Goal: Task Accomplishment & Management: Manage account settings

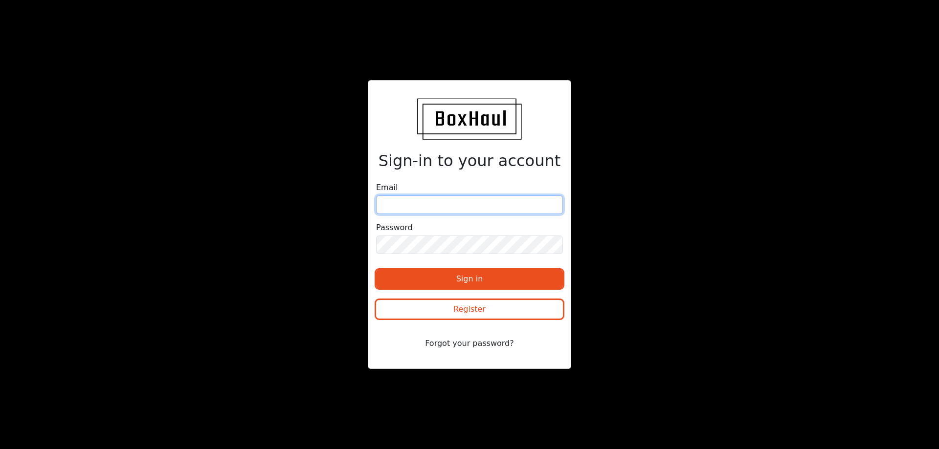
click at [437, 203] on input "email" at bounding box center [469, 205] width 187 height 19
click at [453, 205] on input "gary01gb@gmail.com" at bounding box center [469, 205] width 187 height 19
click at [472, 204] on input "gary01gb@gmail.com" at bounding box center [469, 205] width 187 height 19
drag, startPoint x: 488, startPoint y: 203, endPoint x: 266, endPoint y: 181, distance: 223.0
click at [266, 181] on div "Sign-in to your account Email gary01gb@gmail.com Password Sign in Register Forg…" at bounding box center [469, 224] width 469 height 289
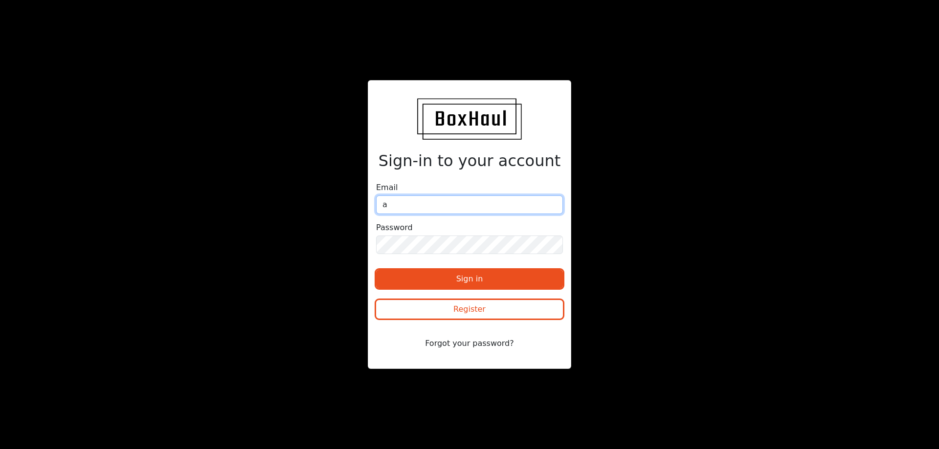
type input "[EMAIL_ADDRESS][DOMAIN_NAME]"
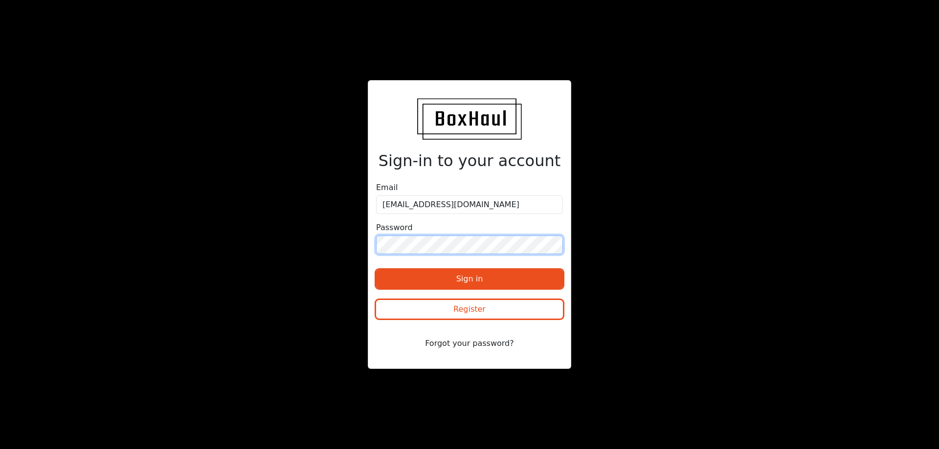
click at [376, 270] on button "Sign in" at bounding box center [469, 279] width 187 height 19
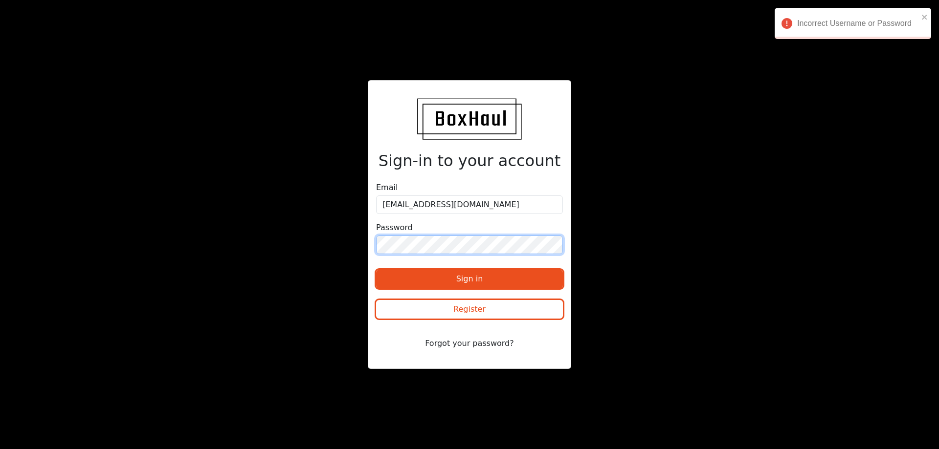
click at [326, 247] on div "Sign-in to your account Email accounts@bulkhaulage.co.uk Password Sign in Regis…" at bounding box center [469, 224] width 469 height 289
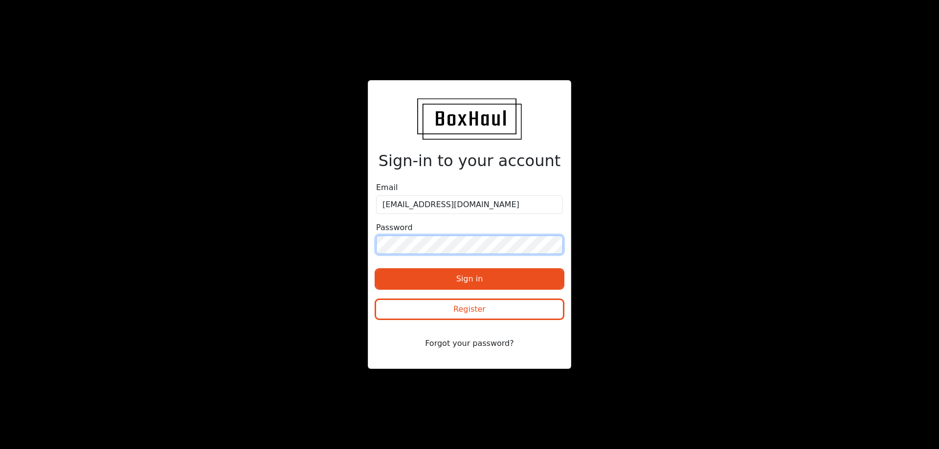
click at [376, 270] on button "Sign in" at bounding box center [469, 279] width 187 height 19
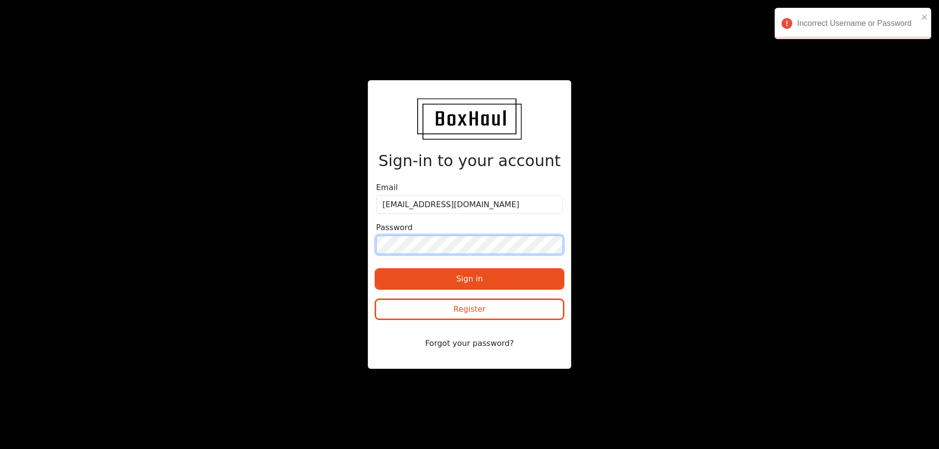
click at [346, 243] on div "Sign-in to your account Email accounts@bulkhaulage.co.uk Password Sign in Regis…" at bounding box center [469, 224] width 469 height 289
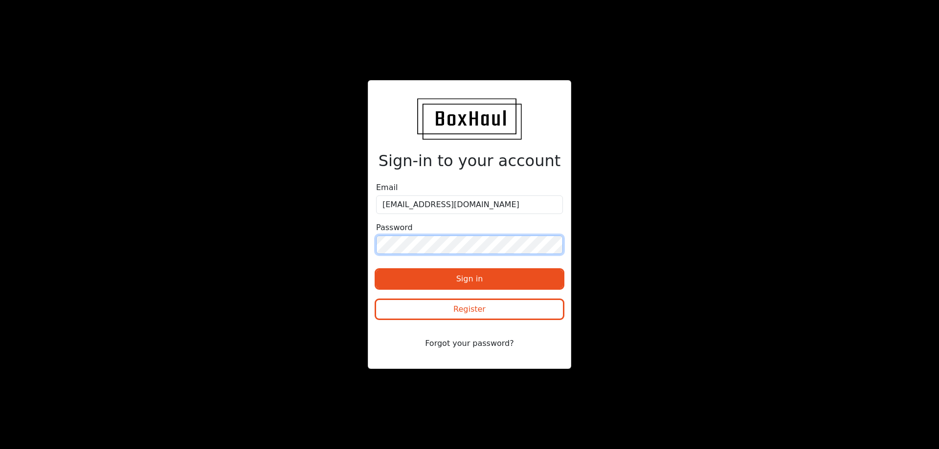
click at [376, 270] on button "Sign in" at bounding box center [469, 279] width 187 height 19
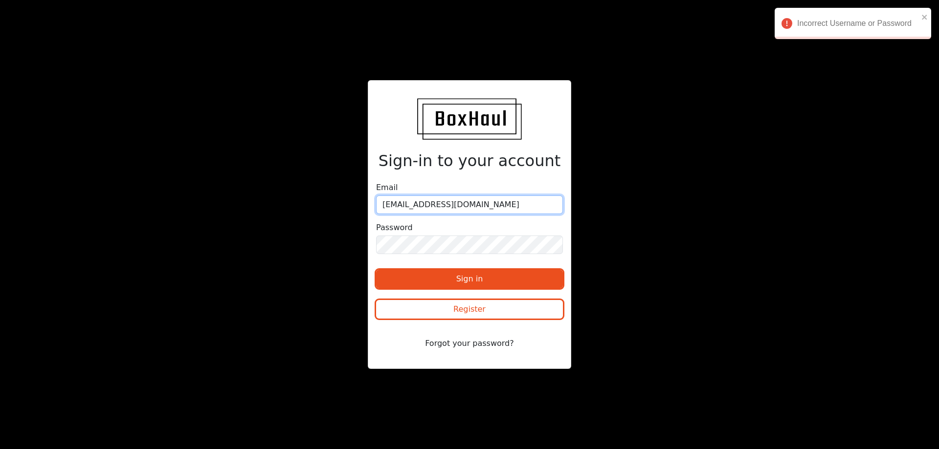
click at [395, 208] on input "[EMAIL_ADDRESS][DOMAIN_NAME]" at bounding box center [469, 205] width 187 height 19
drag, startPoint x: 413, startPoint y: 203, endPoint x: 362, endPoint y: 202, distance: 51.4
click at [362, 202] on div "Sign-in to your account Email accounts@bulkhaulage.co.uk Password Sign in Regis…" at bounding box center [469, 224] width 469 height 289
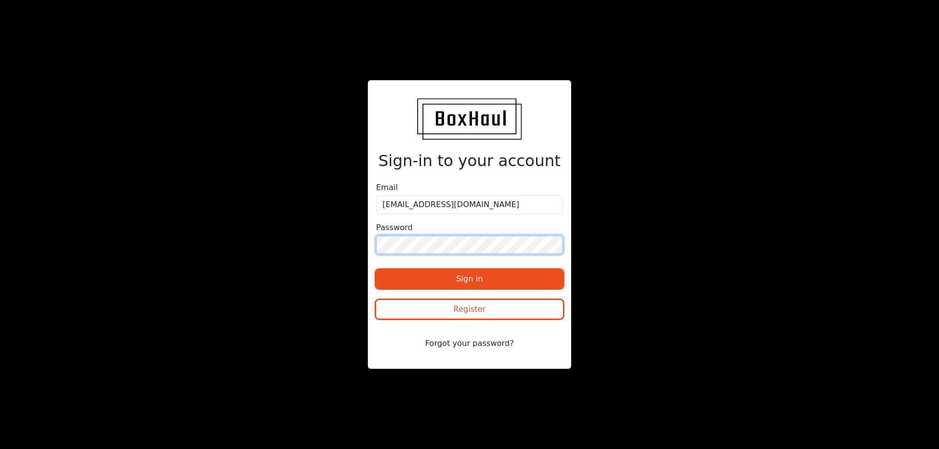
click at [330, 234] on div "Sign-in to your account Email accounts@bulkhaulage.co.uk Password Sign in Regis…" at bounding box center [469, 224] width 469 height 289
click at [376, 270] on button "Sign in" at bounding box center [469, 279] width 187 height 19
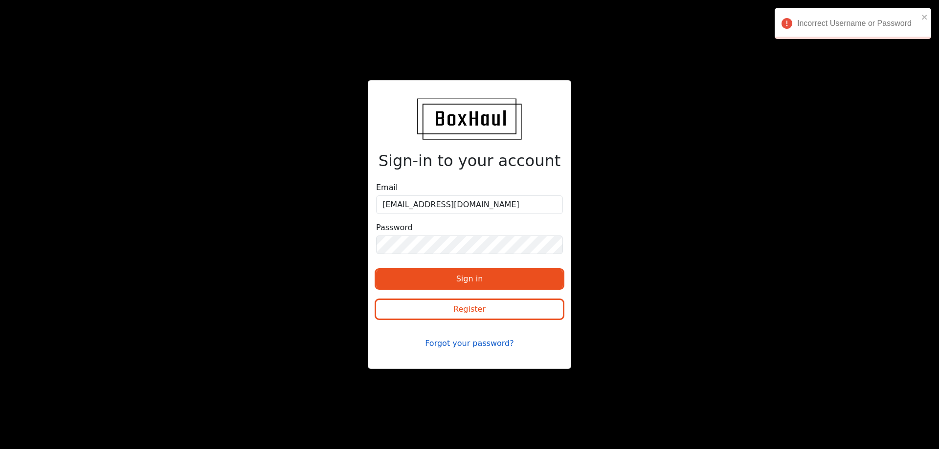
click at [474, 346] on button "Forgot your password?" at bounding box center [469, 343] width 187 height 19
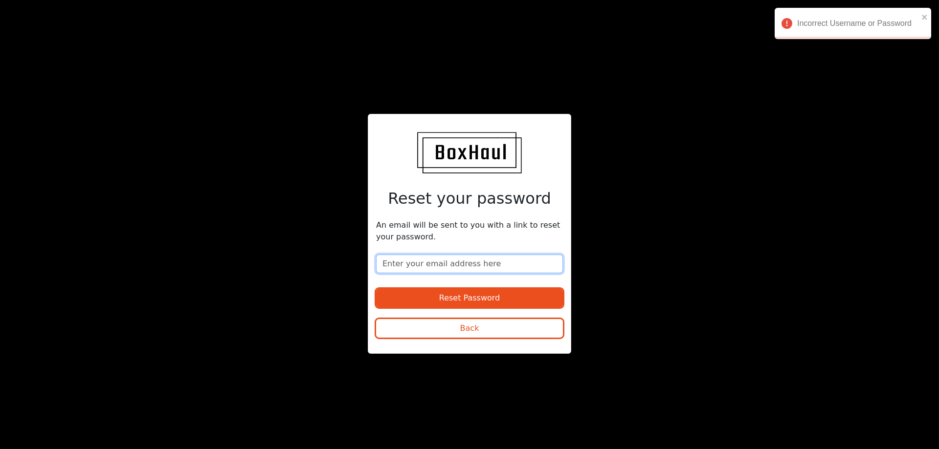
click at [432, 260] on input "email" at bounding box center [469, 264] width 187 height 19
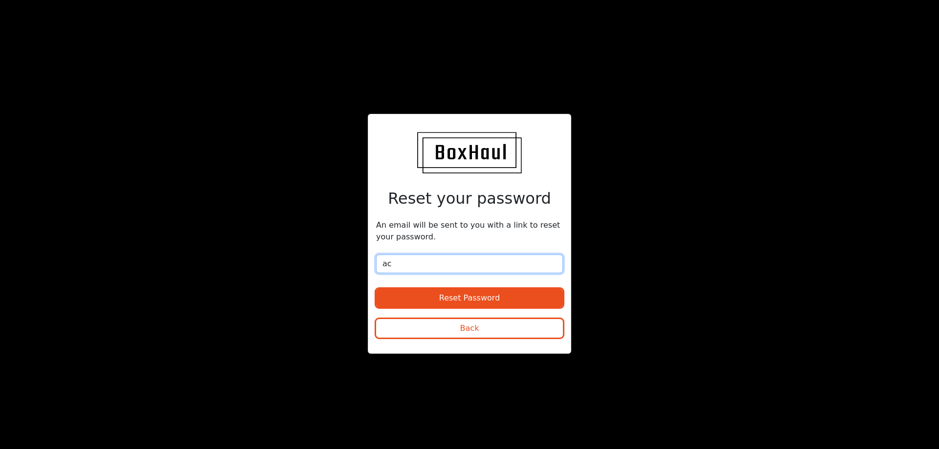
type input "[EMAIL_ADDRESS][DOMAIN_NAME]"
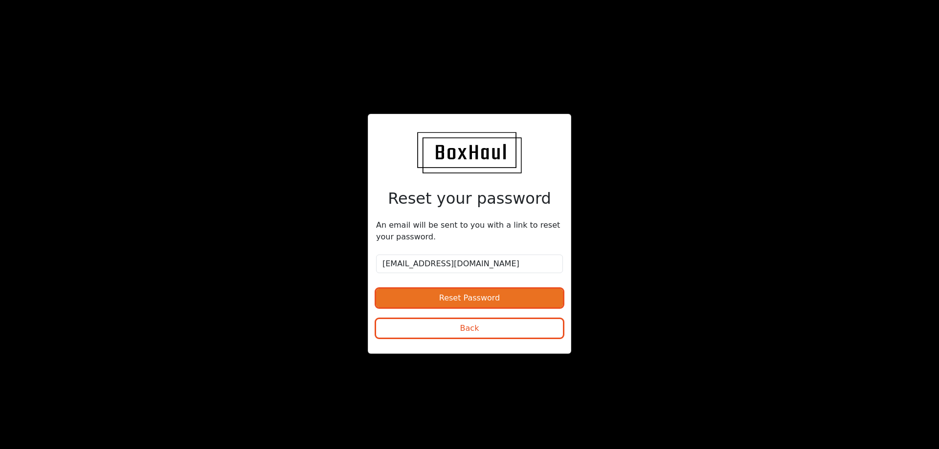
click at [462, 297] on button "Reset Password" at bounding box center [469, 298] width 187 height 19
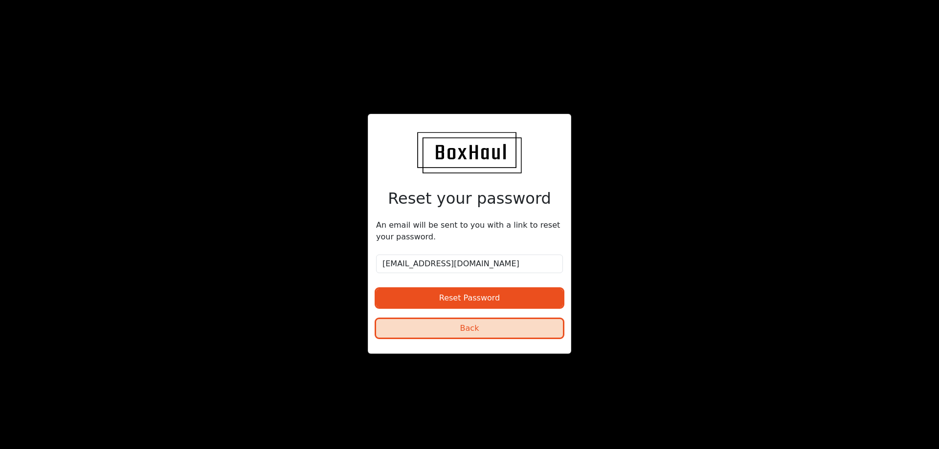
click at [409, 333] on button "Back" at bounding box center [469, 328] width 187 height 19
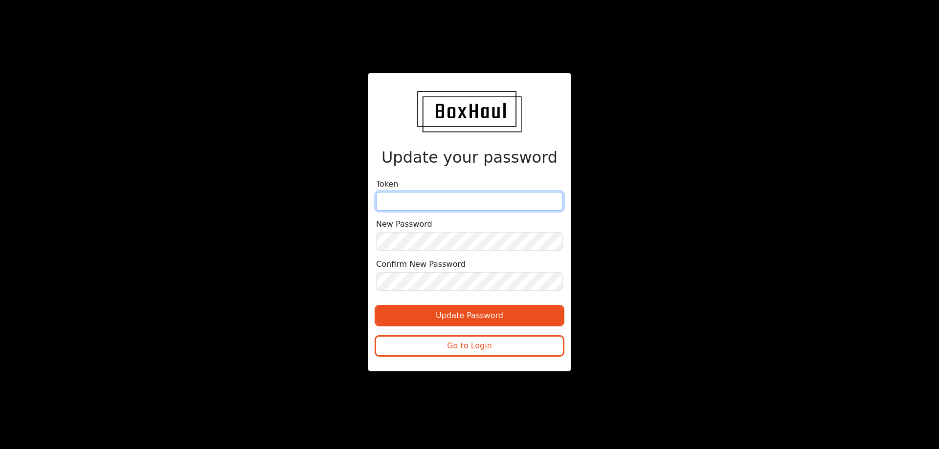
click at [393, 194] on input "text" at bounding box center [469, 201] width 187 height 19
paste input "7274e94ff3978c321e62e54bc0c62ee"
type input "7274e94ff3978c321e62e54bc0c62ee"
click at [401, 226] on label "New Password" at bounding box center [404, 225] width 56 height 12
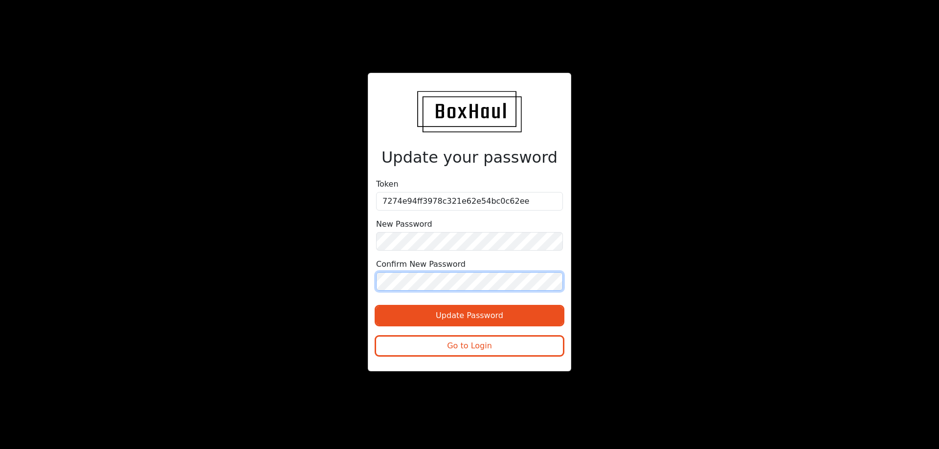
click at [376, 307] on button "Update Password" at bounding box center [469, 316] width 187 height 19
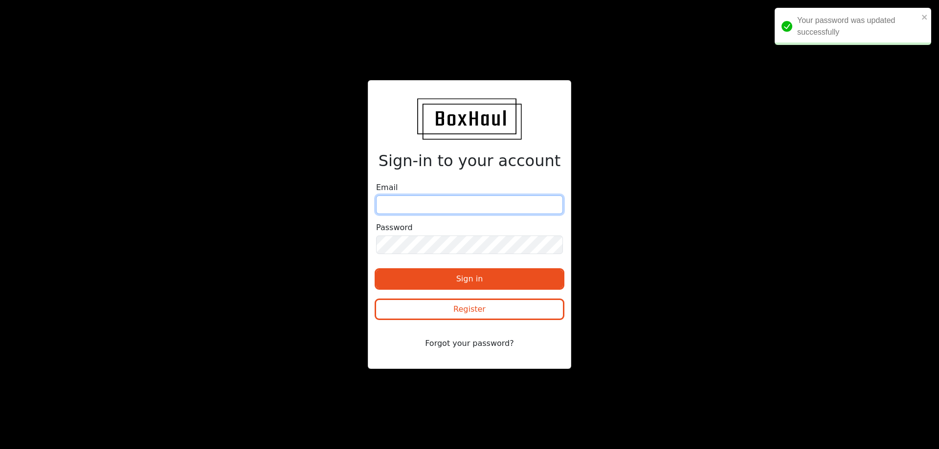
click at [458, 204] on input "email" at bounding box center [469, 205] width 187 height 19
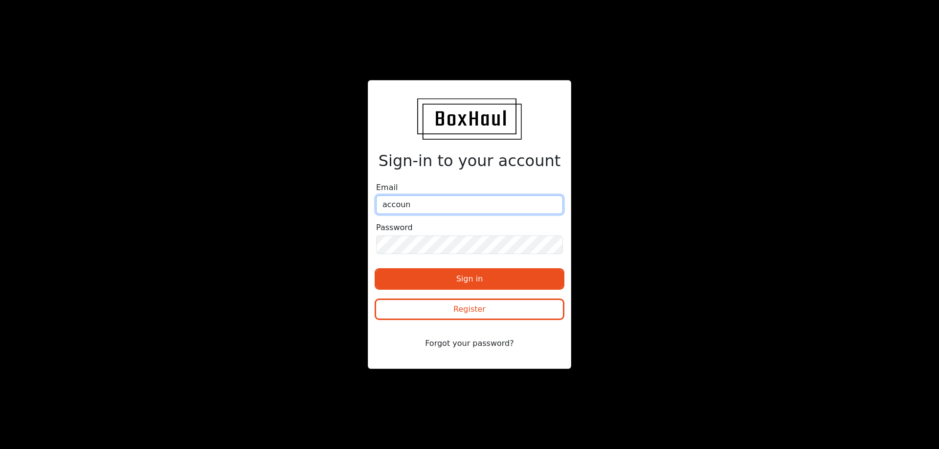
type input "[EMAIL_ADDRESS][DOMAIN_NAME]"
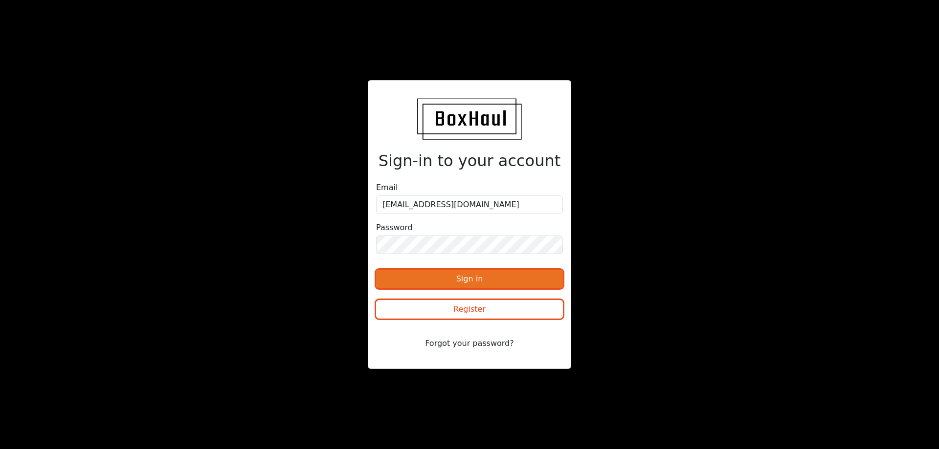
click at [468, 277] on button "Sign in" at bounding box center [469, 279] width 187 height 19
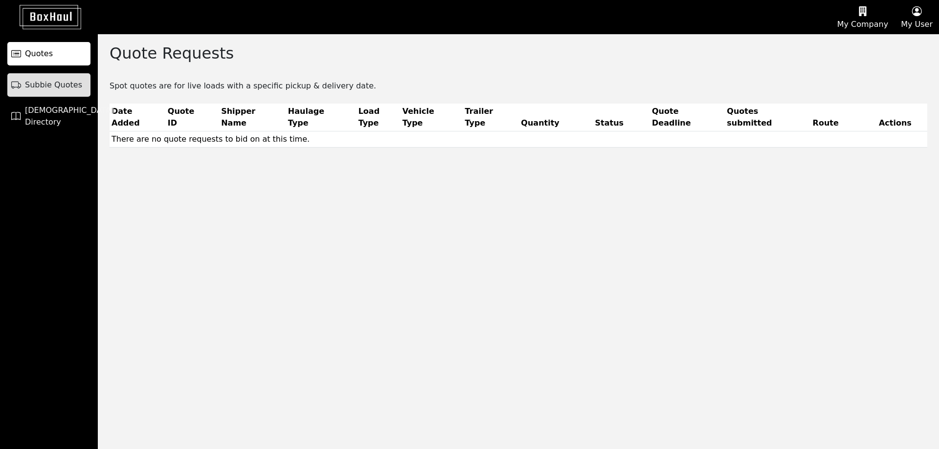
click at [55, 81] on span "Subbie Quotes" at bounding box center [53, 85] width 57 height 12
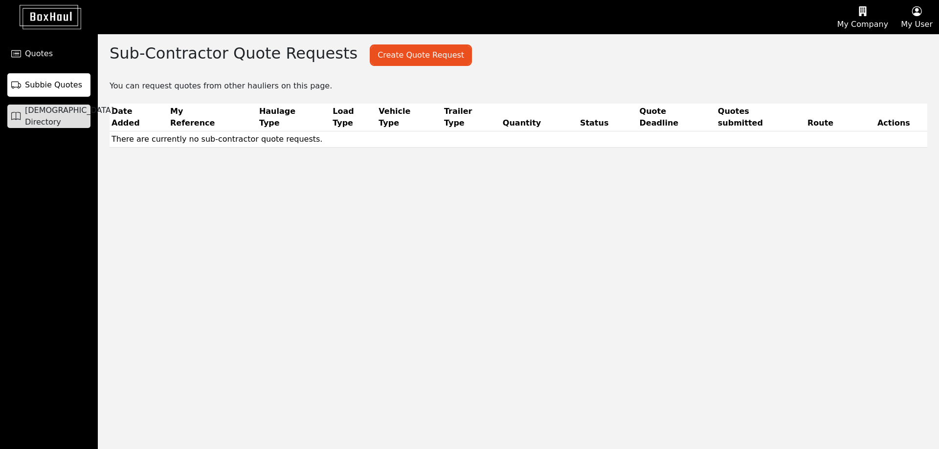
click at [47, 118] on span "[DEMOGRAPHIC_DATA] Directory" at bounding box center [69, 116] width 89 height 23
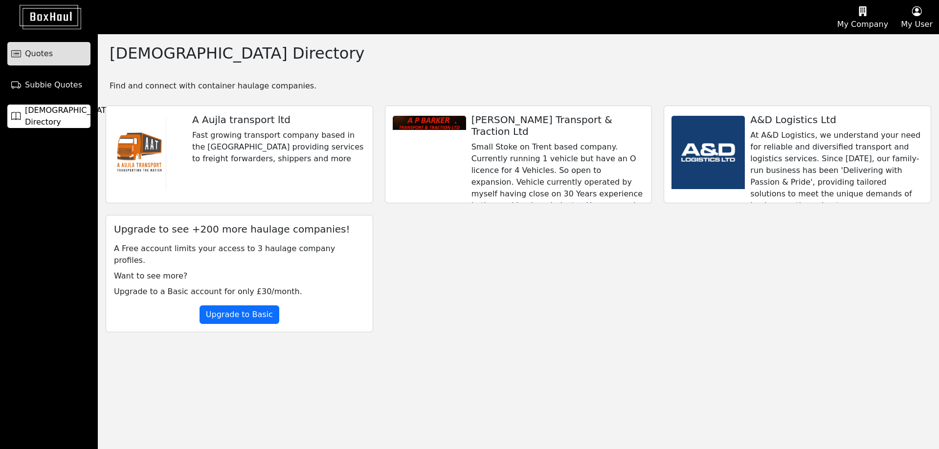
click at [24, 50] on link "Quotes" at bounding box center [48, 53] width 83 height 23
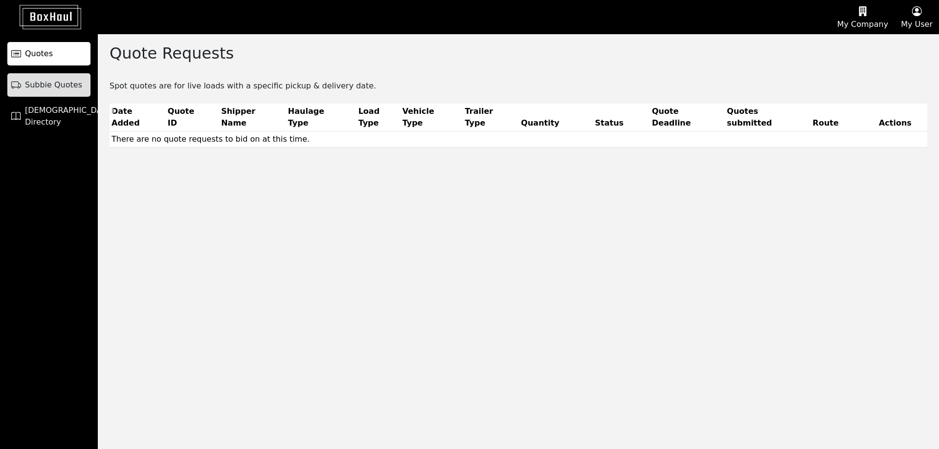
click at [74, 82] on span "Subbie Quotes" at bounding box center [53, 85] width 57 height 12
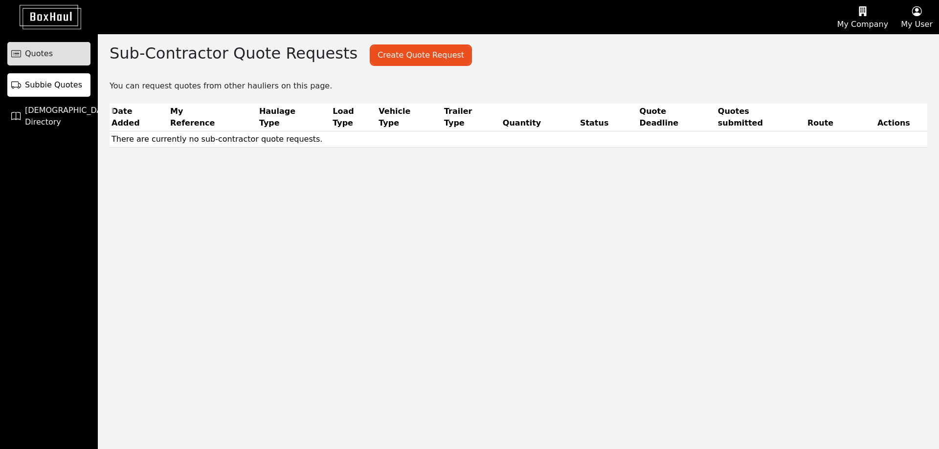
click at [71, 55] on link "Quotes" at bounding box center [48, 53] width 83 height 23
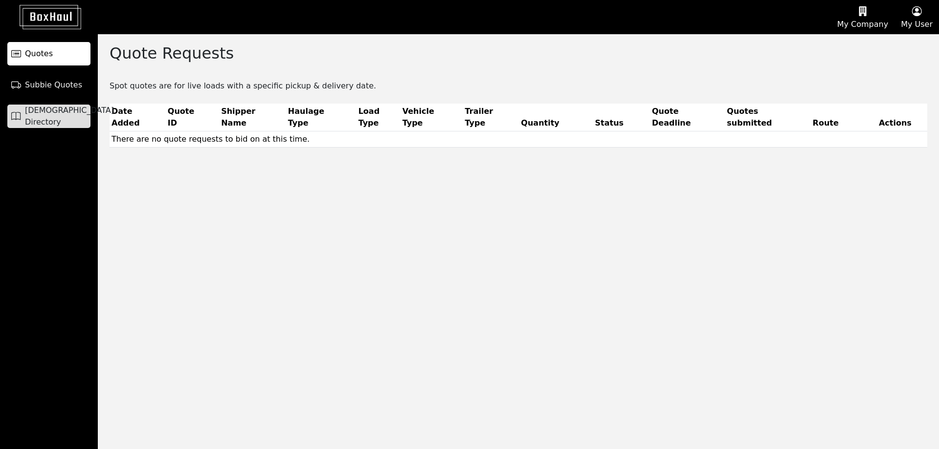
click at [64, 110] on link "[DEMOGRAPHIC_DATA] Directory" at bounding box center [48, 116] width 83 height 23
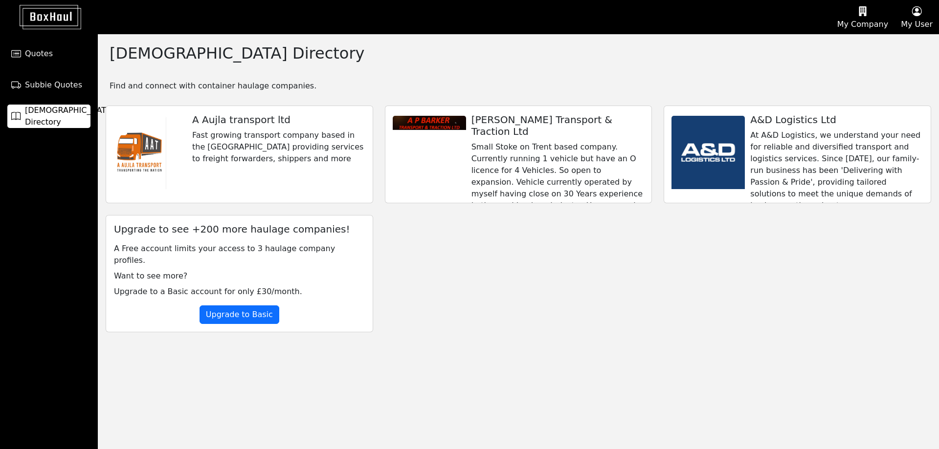
click at [56, 67] on ul "Quotes Subbie Quotes Haulier Directory" at bounding box center [49, 81] width 98 height 94
click at [54, 55] on link "Quotes" at bounding box center [48, 53] width 83 height 23
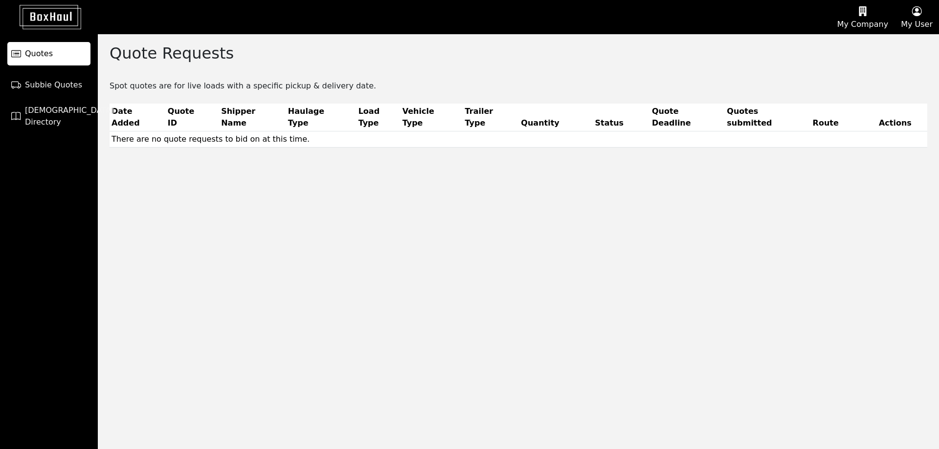
click at [45, 21] on img at bounding box center [43, 17] width 76 height 24
